Goal: Transaction & Acquisition: Purchase product/service

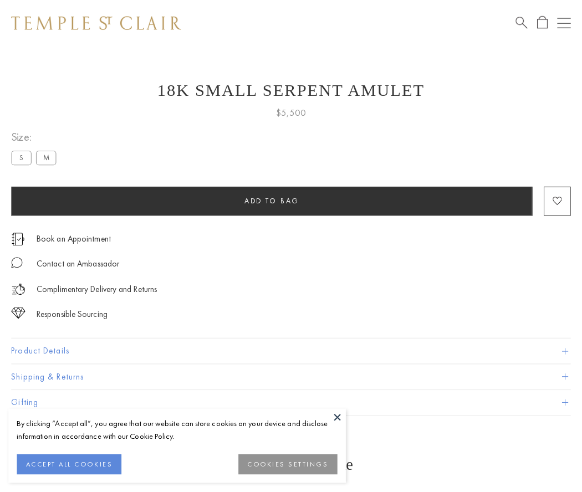
scroll to position [14, 0]
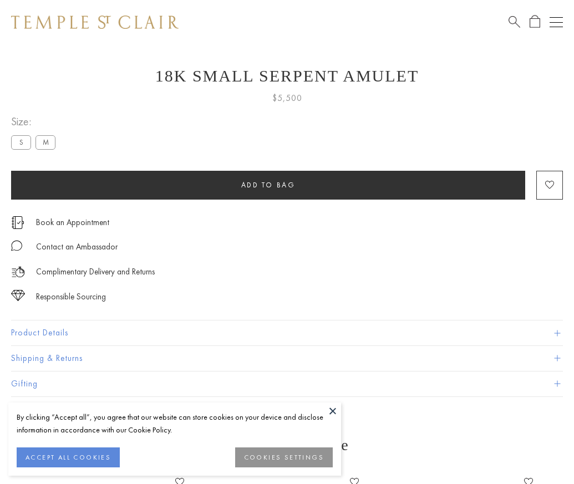
click at [268, 185] on span "Add to bag" at bounding box center [268, 184] width 54 height 9
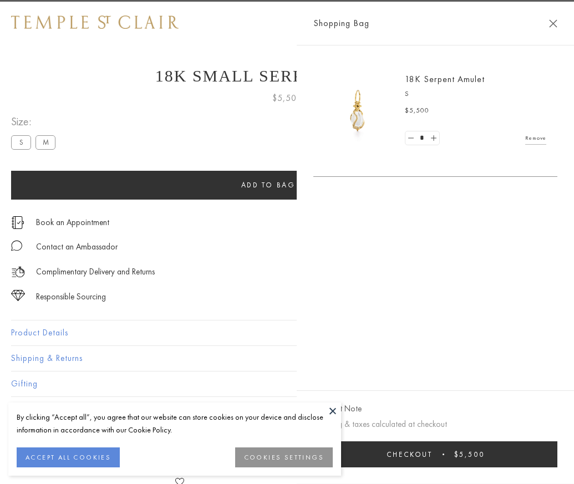
click at [557, 462] on button "Checkout $5,500" at bounding box center [435, 454] width 244 height 26
